Goal: Task Accomplishment & Management: Manage account settings

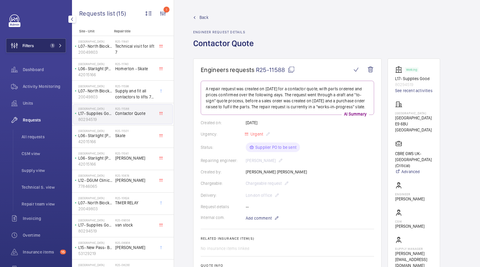
click at [56, 49] on button "Filters 1" at bounding box center [36, 45] width 60 height 14
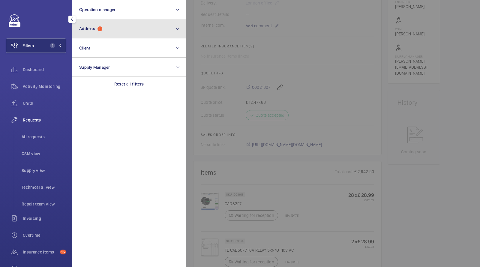
click at [91, 33] on button "Address 1" at bounding box center [129, 28] width 114 height 19
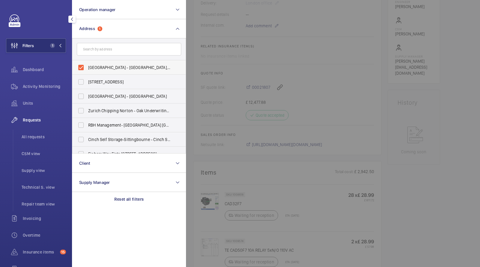
click at [97, 63] on label "[GEOGRAPHIC_DATA] - [GEOGRAPHIC_DATA], [GEOGRAPHIC_DATA]" at bounding box center [124, 67] width 104 height 14
click at [87, 63] on input "[GEOGRAPHIC_DATA] - [GEOGRAPHIC_DATA], [GEOGRAPHIC_DATA]" at bounding box center [81, 68] width 12 height 12
checkbox input "false"
click at [97, 50] on input "text" at bounding box center [129, 49] width 104 height 13
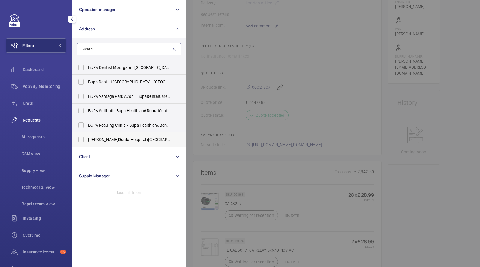
type input "dental"
click at [119, 137] on span "[PERSON_NAME][GEOGRAPHIC_DATA] ([GEOGRAPHIC_DATA]) - [STREET_ADDRESS][PERSON_NA…" at bounding box center [129, 140] width 83 height 6
click at [87, 137] on input "[PERSON_NAME][GEOGRAPHIC_DATA] ([GEOGRAPHIC_DATA]) - [STREET_ADDRESS][PERSON_NA…" at bounding box center [81, 140] width 12 height 12
checkbox input "true"
click at [35, 133] on li "All requests" at bounding box center [41, 137] width 49 height 14
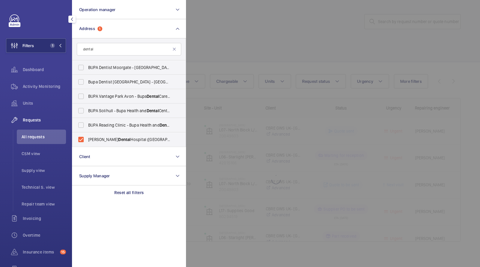
click at [236, 47] on div at bounding box center [426, 133] width 480 height 267
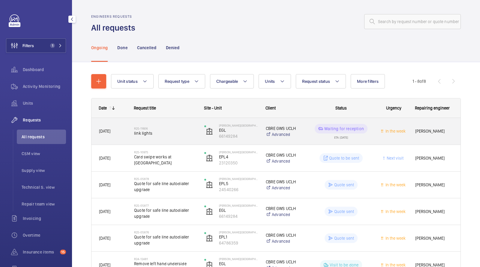
click at [140, 132] on span "link lights" at bounding box center [165, 133] width 62 height 6
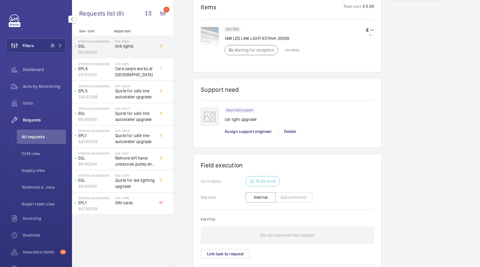
scroll to position [362, 0]
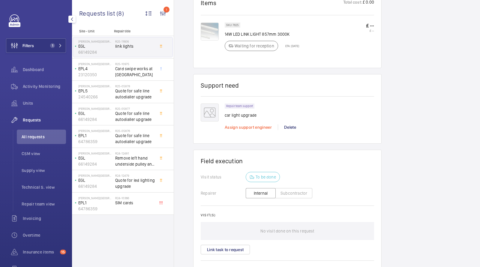
click at [247, 126] on span "Assign support engineer" at bounding box center [248, 127] width 47 height 5
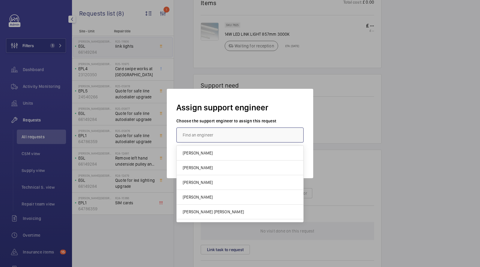
click at [233, 135] on input "text" at bounding box center [239, 135] width 127 height 15
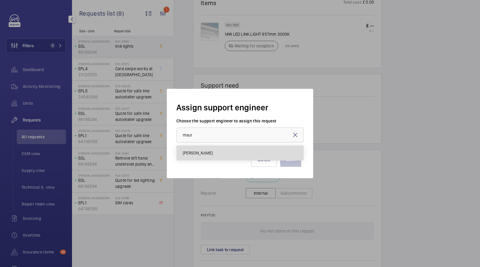
click at [217, 157] on mat-option "[PERSON_NAME]" at bounding box center [240, 153] width 127 height 14
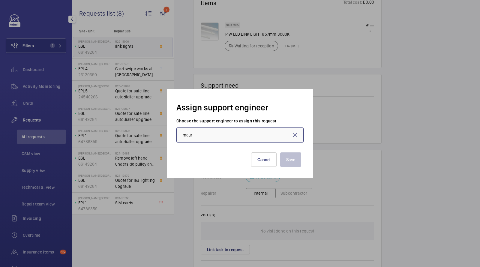
type input "[PERSON_NAME]"
click at [287, 161] on button "Save" at bounding box center [290, 159] width 21 height 14
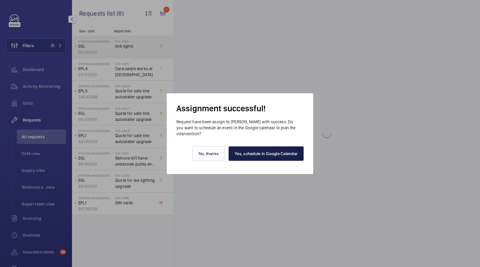
click at [279, 152] on link "Yes, schedule in Google Calendar" at bounding box center [266, 153] width 75 height 14
